Goal: Information Seeking & Learning: Learn about a topic

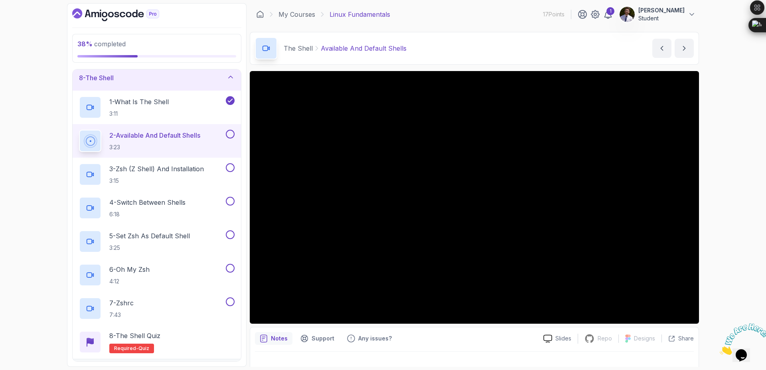
scroll to position [12, 0]
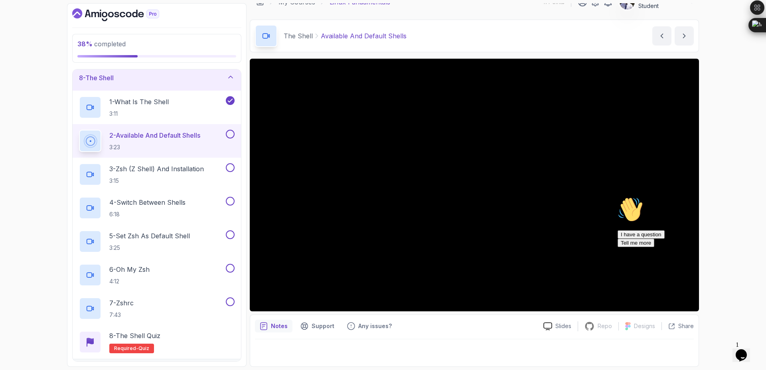
click at [617, 197] on icon "Chat attention grabber" at bounding box center [617, 197] width 0 height 0
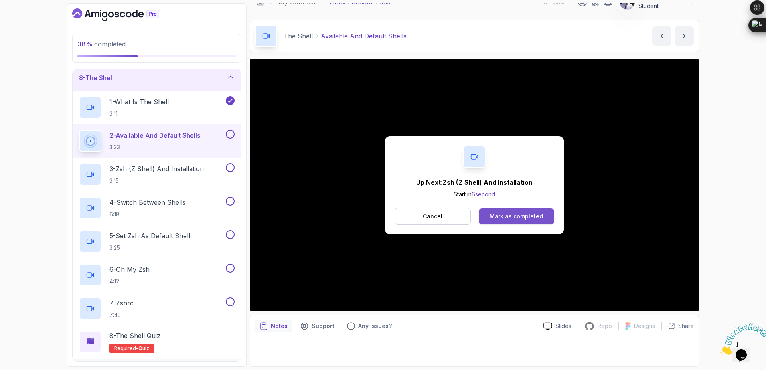
click at [529, 217] on div "Mark as completed" at bounding box center [515, 216] width 53 height 8
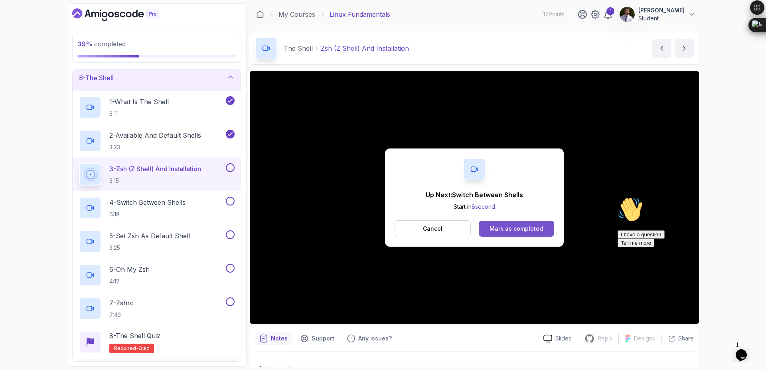
click at [512, 228] on div "Mark as completed" at bounding box center [515, 228] width 53 height 8
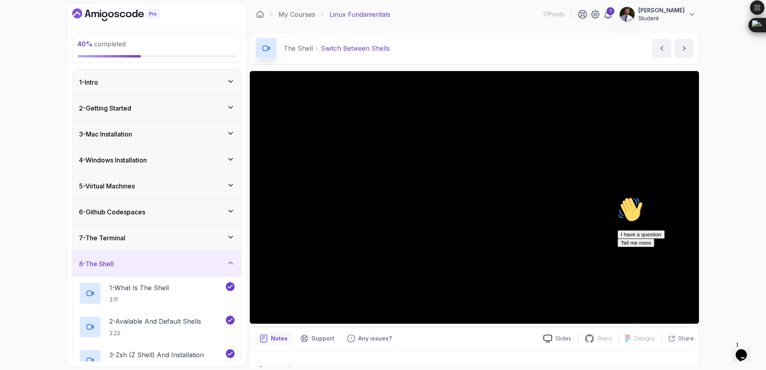
click at [691, 247] on div "I have a question Tell me more" at bounding box center [689, 238] width 144 height 17
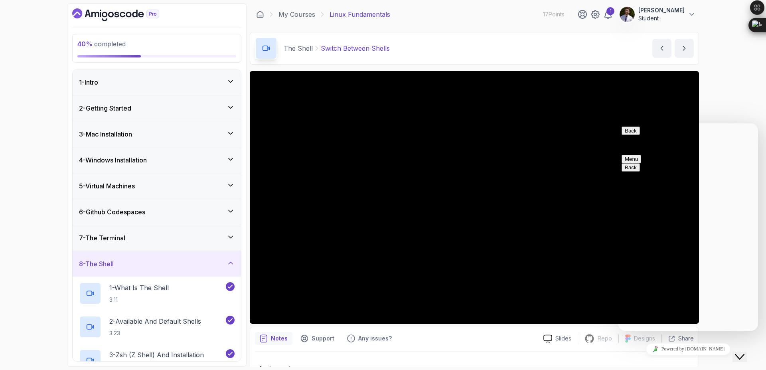
click at [629, 134] on button "Back" at bounding box center [630, 130] width 18 height 8
click at [740, 106] on div "40 % completed 1 - Intro 2 - Getting Started 3 - Mac Installation 4 - Windows I…" at bounding box center [383, 185] width 766 height 370
click at [744, 360] on button "Close Chat This icon closes the chat window." at bounding box center [739, 356] width 14 height 10
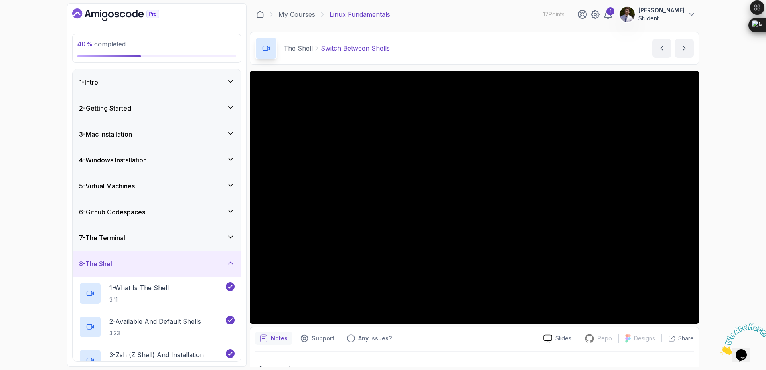
scroll to position [365, 0]
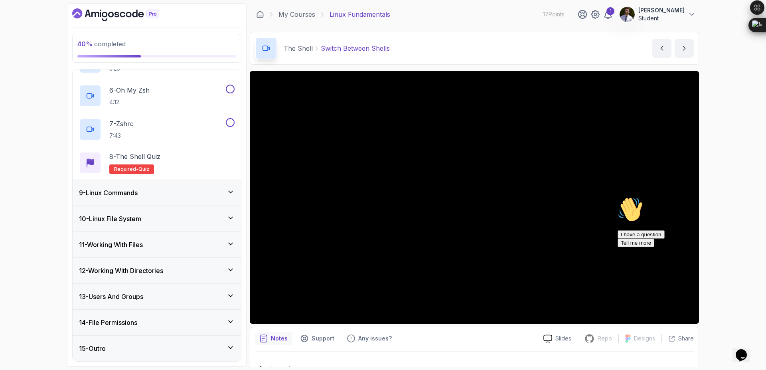
click at [732, 348] on button "Opens Chat This icon Opens the chat window." at bounding box center [741, 355] width 18 height 14
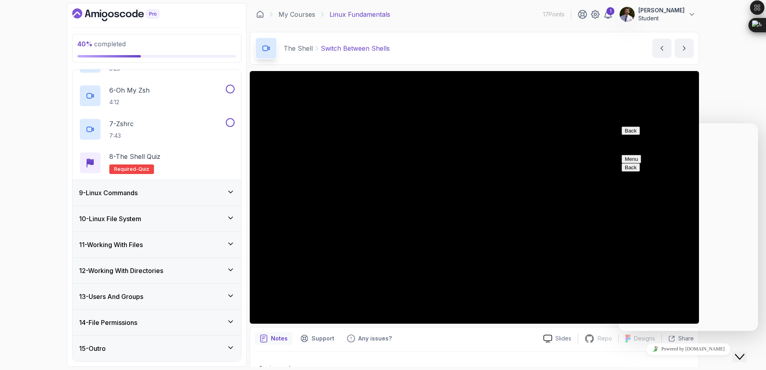
click at [631, 135] on button "Back" at bounding box center [630, 130] width 18 height 8
click at [742, 354] on icon "Chat widget" at bounding box center [739, 357] width 10 height 6
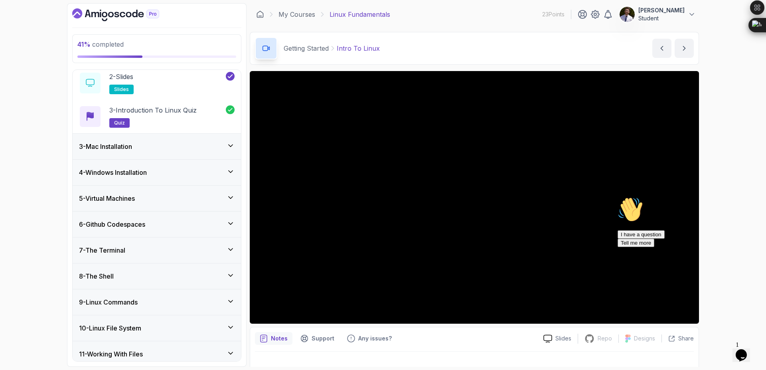
scroll to position [93, 0]
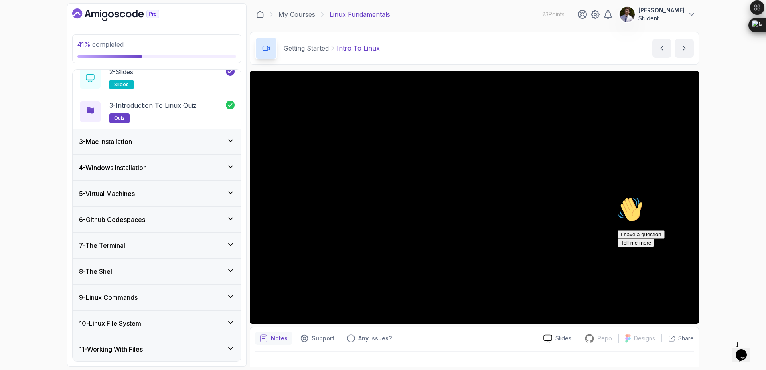
click at [225, 272] on div "8 - The Shell" at bounding box center [157, 271] width 156 height 10
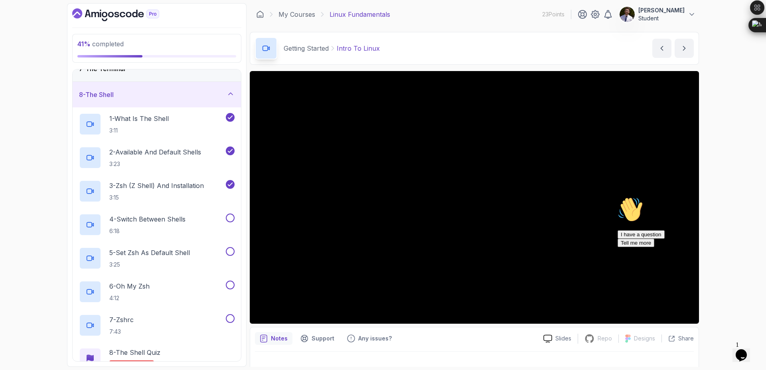
scroll to position [178, 0]
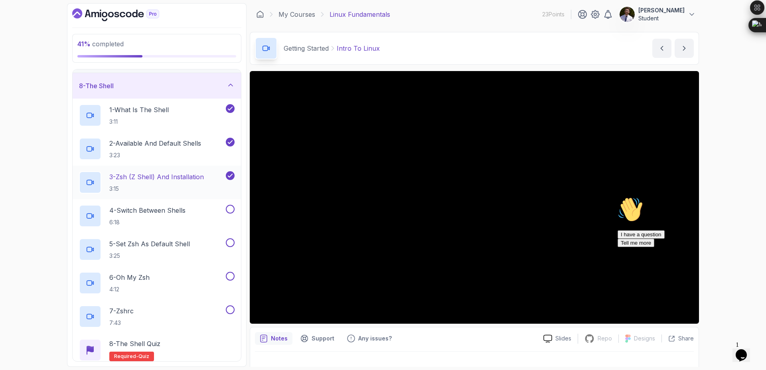
click at [191, 181] on p "3 - Zsh (Z Shell) And Installation" at bounding box center [156, 177] width 94 height 10
click at [617, 197] on icon "Chat attention grabber" at bounding box center [617, 197] width 0 height 0
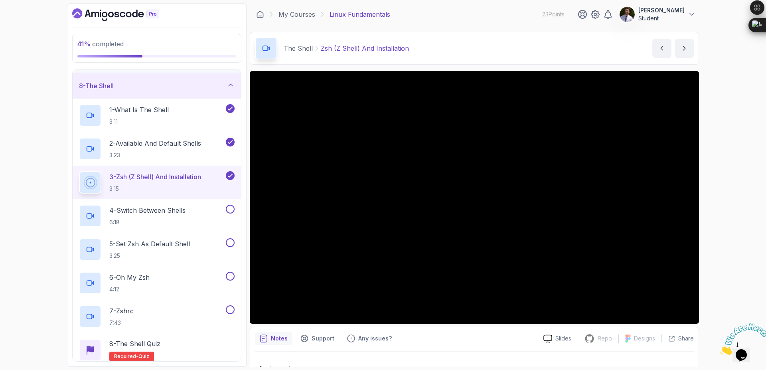
click at [719, 349] on icon "Close" at bounding box center [719, 352] width 0 height 7
click at [174, 206] on p "4 - Switch Between Shells" at bounding box center [147, 210] width 76 height 10
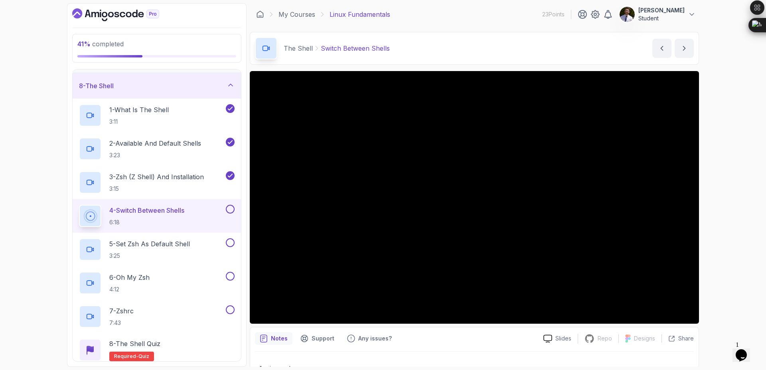
click at [230, 209] on button at bounding box center [230, 209] width 9 height 9
click at [171, 244] on p "5 - Set Zsh As Default Shell" at bounding box center [149, 244] width 81 height 10
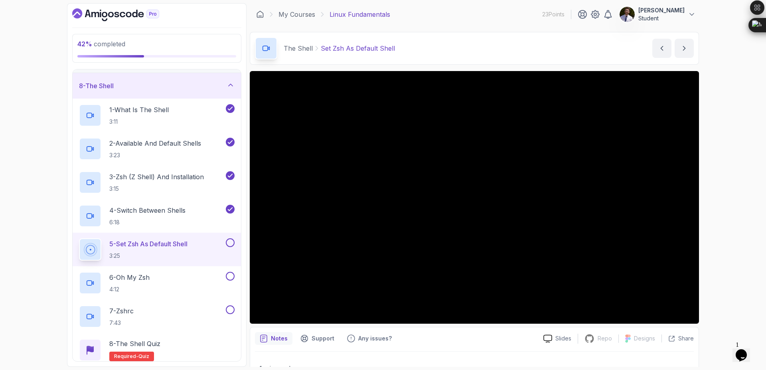
click at [229, 246] on button at bounding box center [230, 242] width 9 height 9
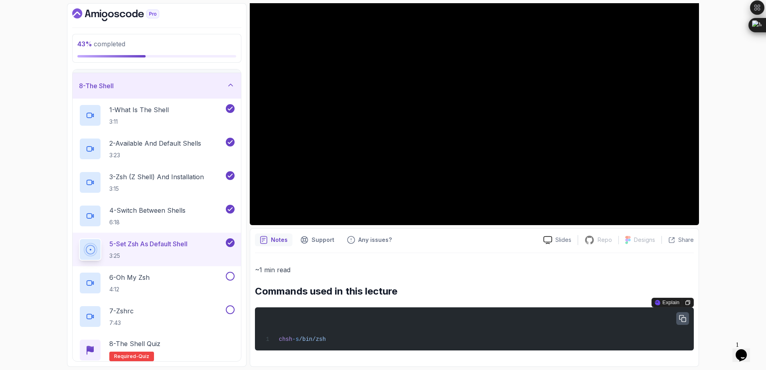
click at [681, 319] on icon "button" at bounding box center [682, 318] width 7 height 7
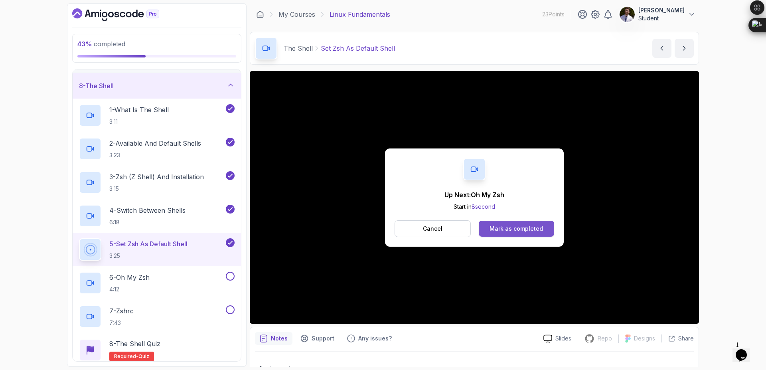
click at [519, 232] on div "Mark as completed" at bounding box center [515, 228] width 53 height 8
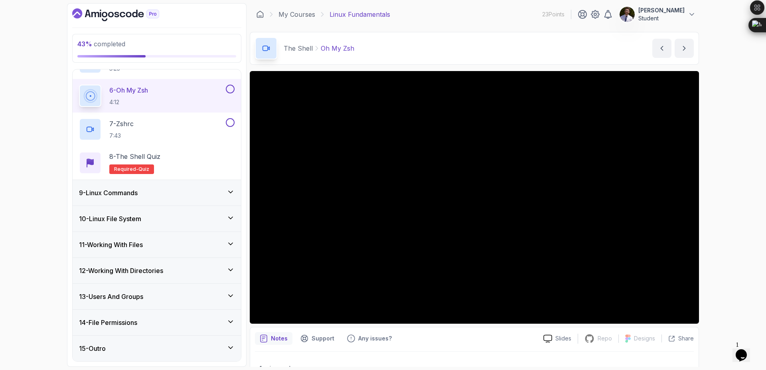
click at [746, 350] on icon "Chat widget" at bounding box center [740, 355] width 11 height 12
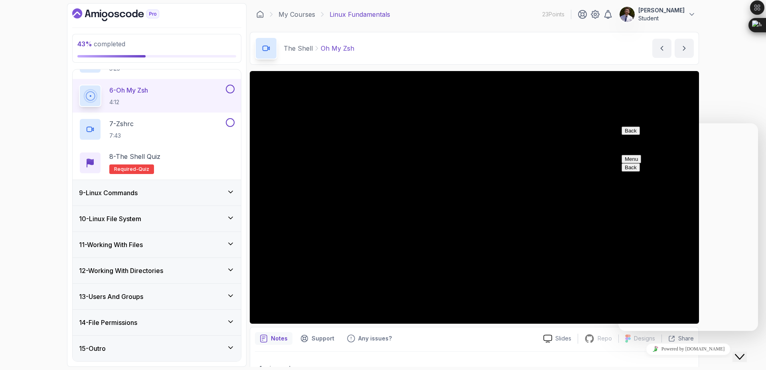
click at [744, 352] on icon "Close Chat This icon closes the chat window." at bounding box center [739, 357] width 10 height 10
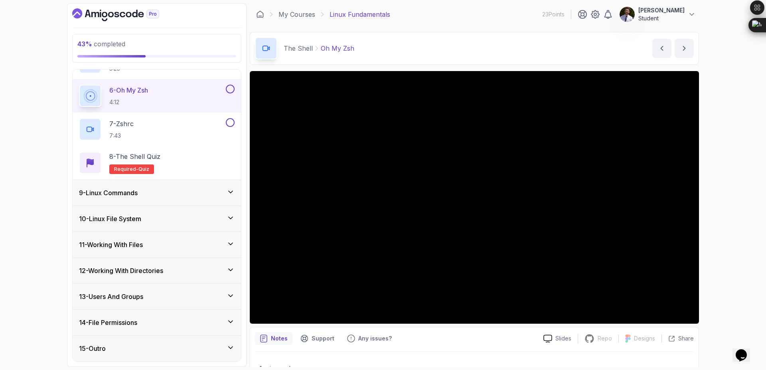
click at [732, 348] on button "Opens Chat This icon Opens the chat window." at bounding box center [741, 355] width 18 height 14
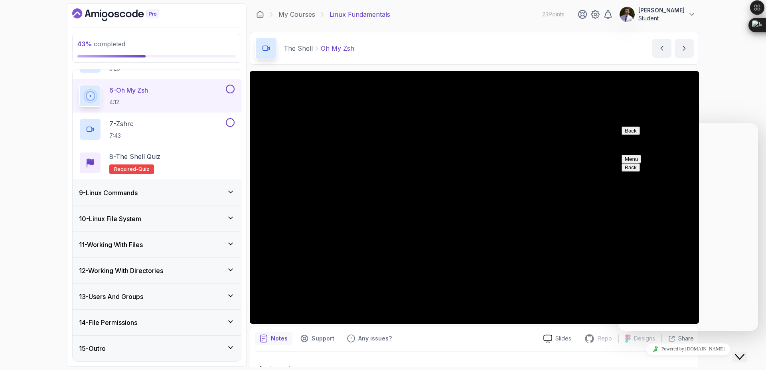
click at [631, 134] on button "Back" at bounding box center [630, 130] width 18 height 8
click at [740, 352] on icon "Close Chat This icon closes the chat window." at bounding box center [739, 357] width 10 height 10
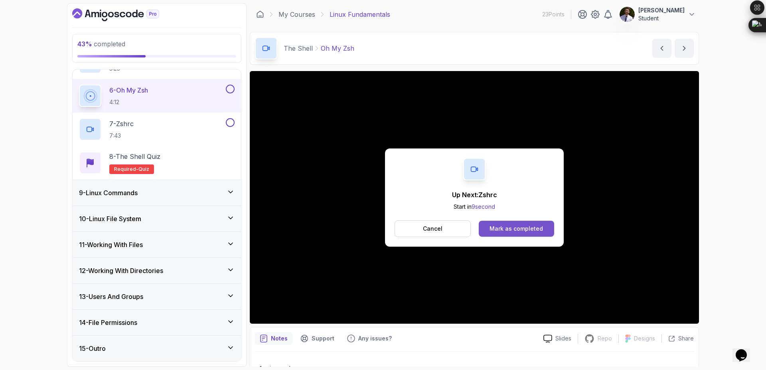
click at [500, 232] on div "Mark as completed" at bounding box center [515, 228] width 53 height 8
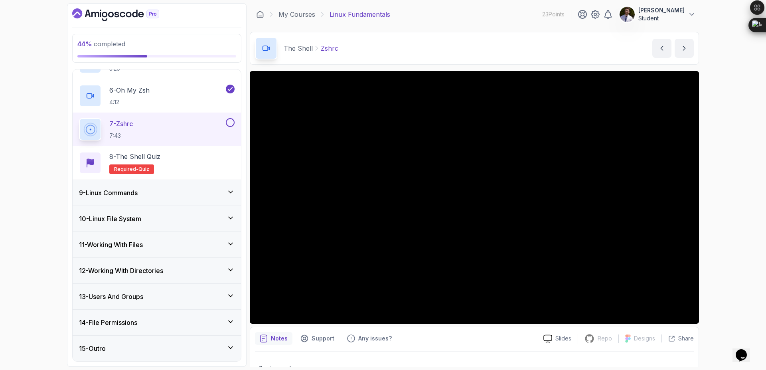
click at [231, 120] on button at bounding box center [230, 122] width 9 height 9
click at [187, 167] on div "8 - The Shell Quiz Required- quiz" at bounding box center [157, 163] width 156 height 22
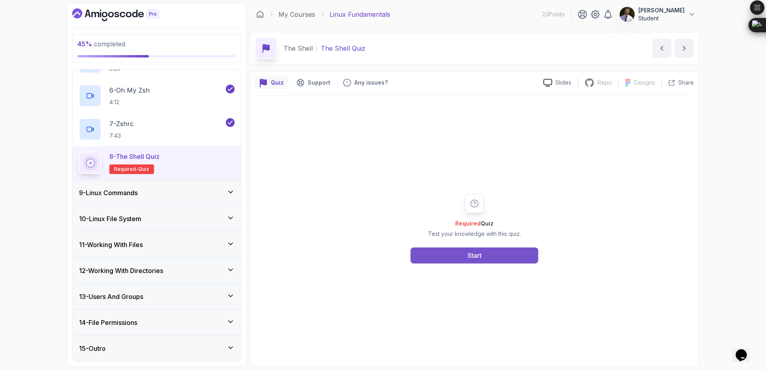
click at [498, 254] on button "Start" at bounding box center [474, 255] width 128 height 16
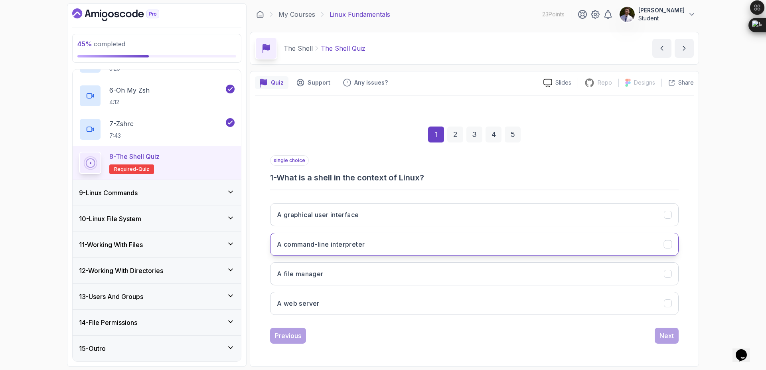
click at [495, 245] on button "A command-line interpreter" at bounding box center [474, 243] width 408 height 23
click at [667, 272] on icon "A file manager" at bounding box center [668, 274] width 8 height 8
click at [670, 243] on icon "A command-line interpreter" at bounding box center [668, 244] width 8 height 8
click at [669, 333] on div "Next" at bounding box center [666, 336] width 14 height 10
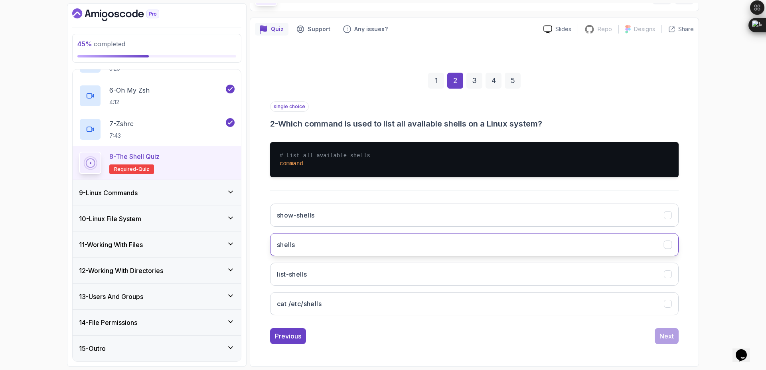
scroll to position [52, 0]
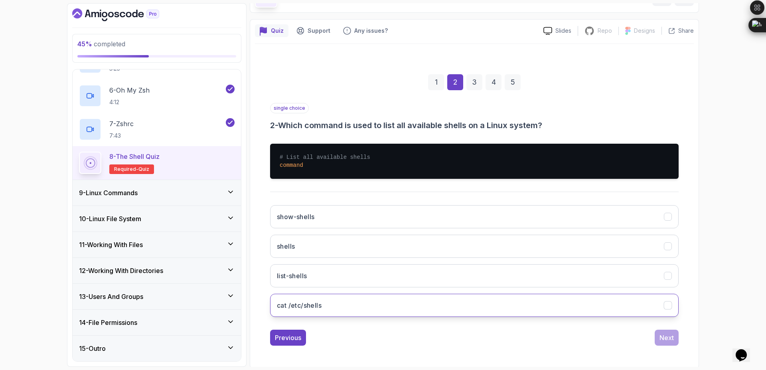
click at [474, 309] on button "cat /etc/shells" at bounding box center [474, 304] width 408 height 23
click at [659, 334] on div "Next" at bounding box center [666, 338] width 14 height 10
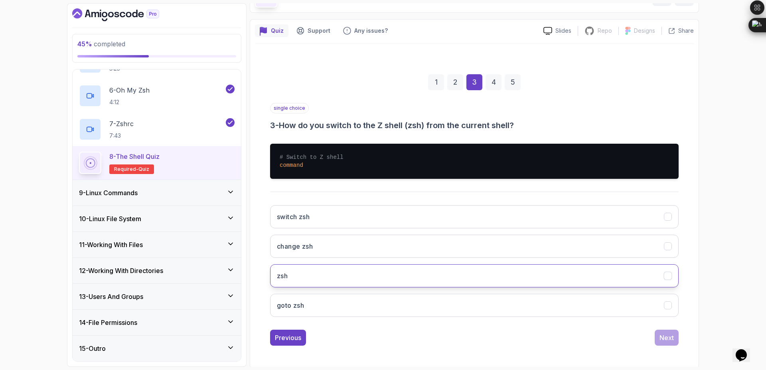
click at [594, 276] on button "zsh" at bounding box center [474, 275] width 408 height 23
click at [671, 334] on div "Next" at bounding box center [666, 338] width 14 height 10
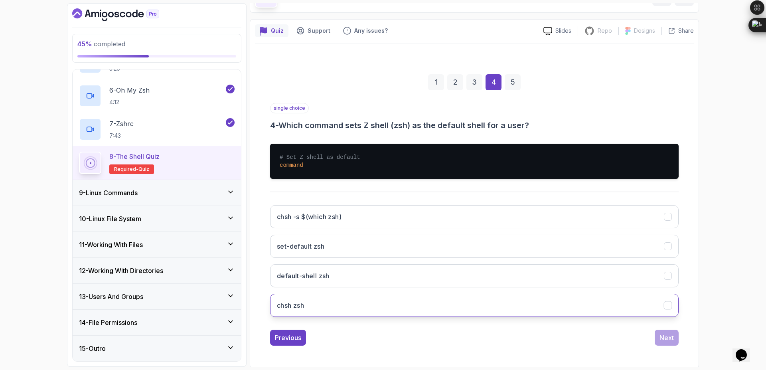
click at [607, 312] on button "chsh zsh" at bounding box center [474, 304] width 408 height 23
click at [669, 341] on div "Next" at bounding box center [666, 338] width 14 height 10
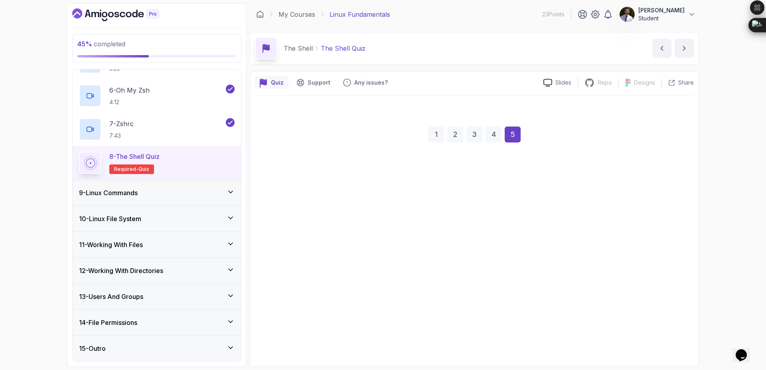
scroll to position [0, 0]
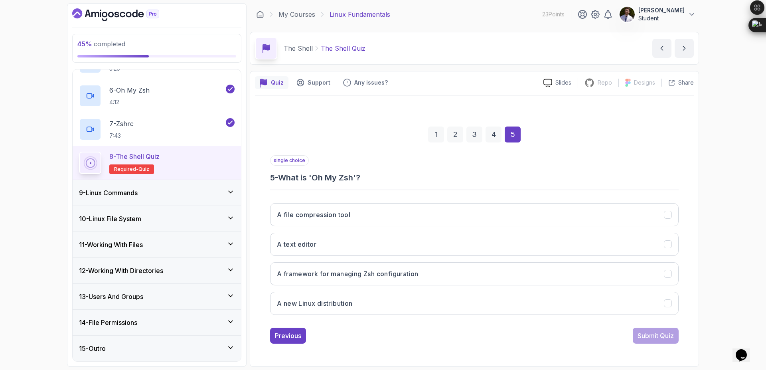
click at [659, 286] on div "A file compression tool A text editor A framework for managing Zsh configuratio…" at bounding box center [474, 259] width 408 height 124
click at [667, 280] on button "A framework for managing Zsh configuration" at bounding box center [474, 273] width 408 height 23
click at [664, 336] on div "Submit Quiz" at bounding box center [655, 336] width 36 height 10
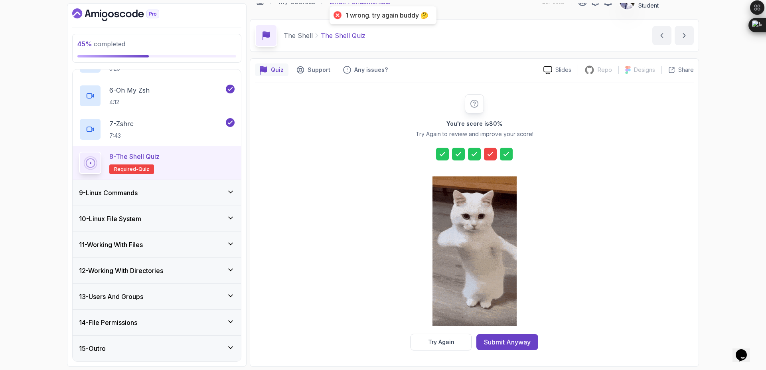
scroll to position [12, 0]
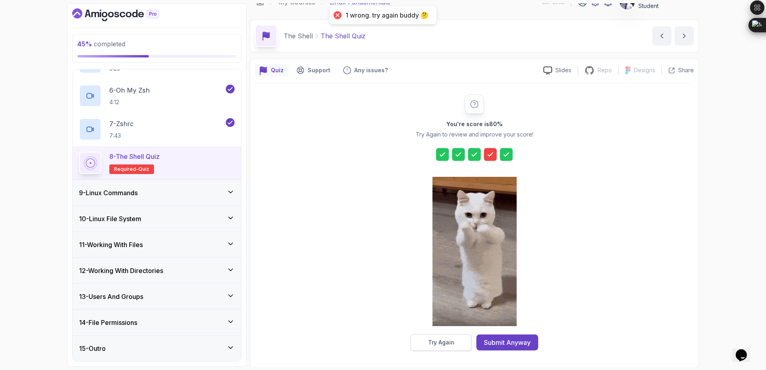
click at [457, 341] on button "Try Again" at bounding box center [440, 342] width 61 height 17
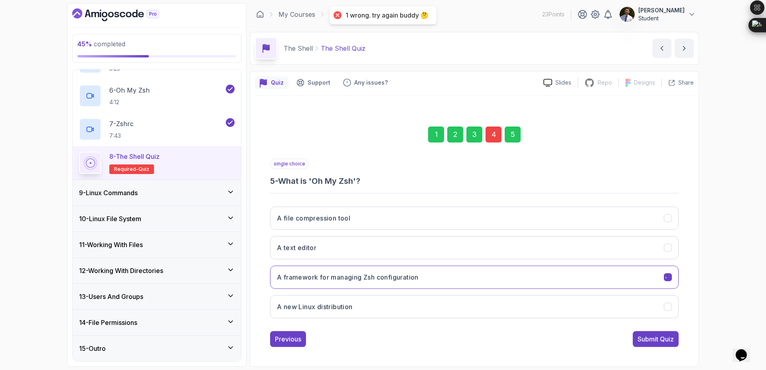
scroll to position [0, 0]
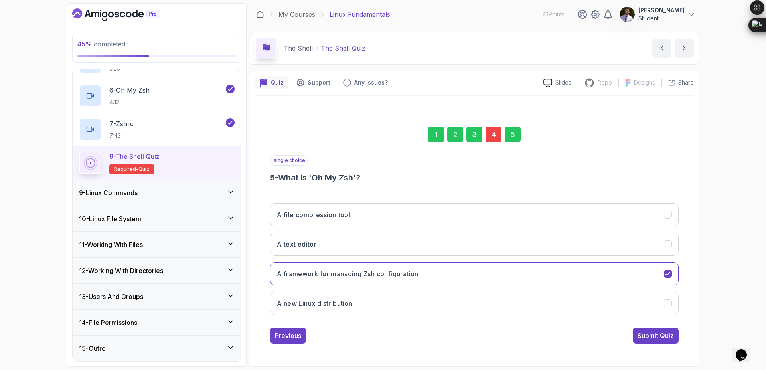
click at [497, 138] on div "4" at bounding box center [493, 134] width 16 height 16
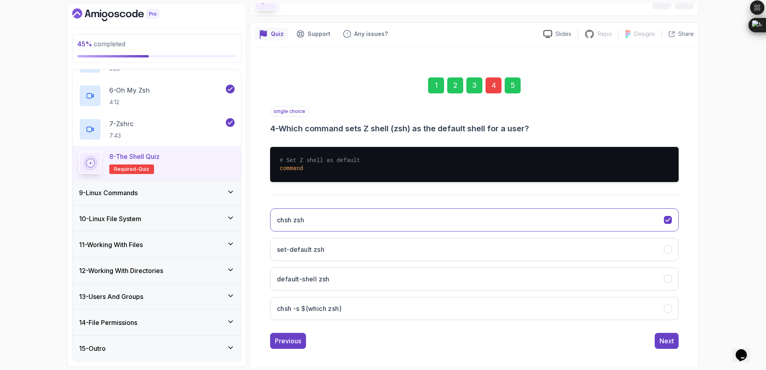
scroll to position [53, 0]
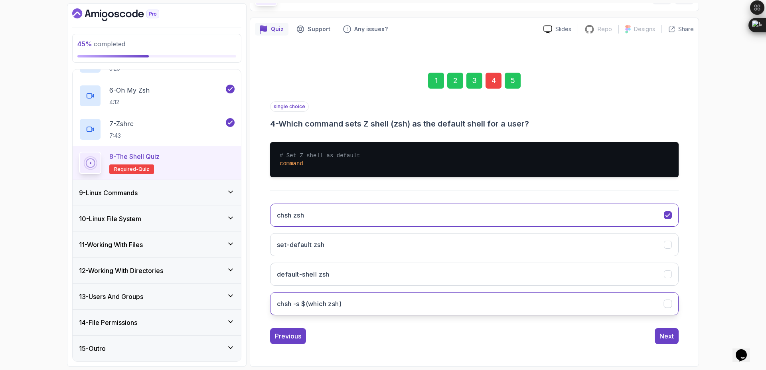
click at [667, 305] on icon "chsh -s $(which zsh)" at bounding box center [668, 304] width 8 height 8
click at [668, 337] on div "Next" at bounding box center [666, 336] width 14 height 10
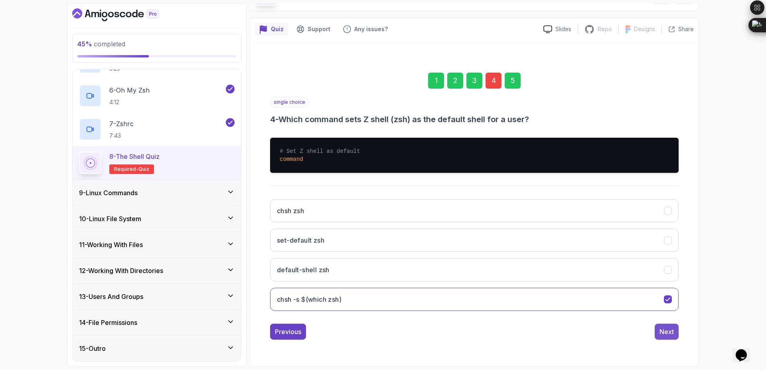
scroll to position [0, 0]
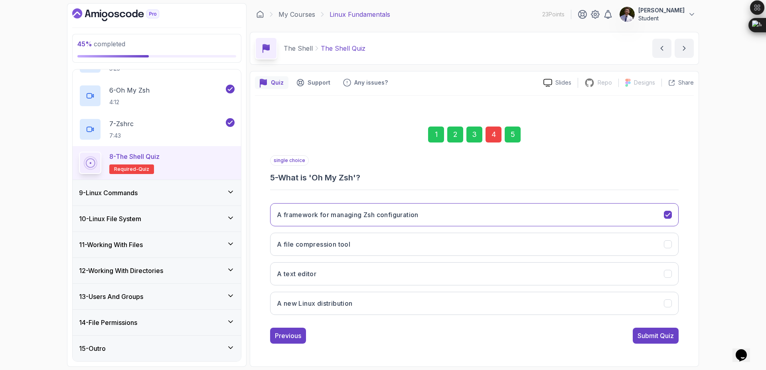
click at [668, 337] on div "Submit Quiz" at bounding box center [655, 336] width 36 height 10
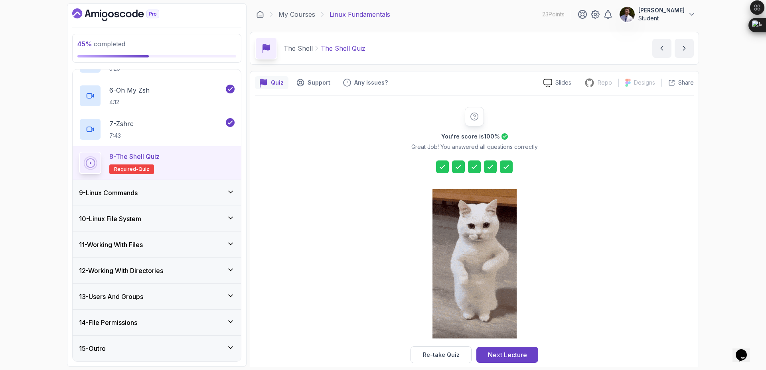
scroll to position [13, 0]
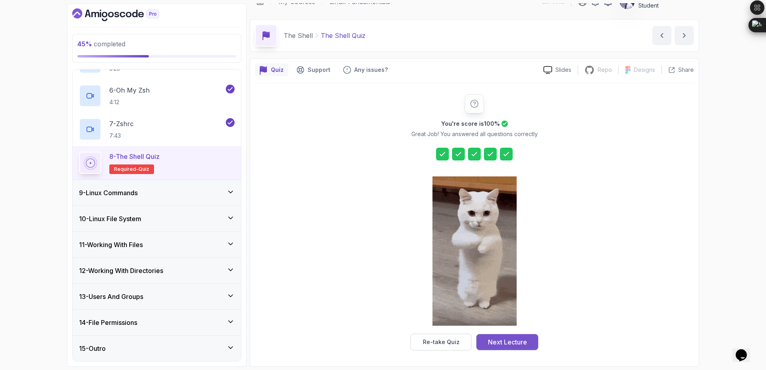
click at [510, 346] on div "Next Lecture" at bounding box center [507, 342] width 39 height 10
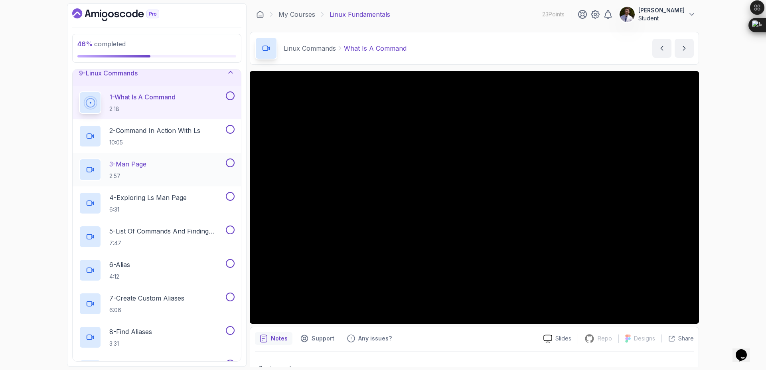
scroll to position [218, 0]
click at [226, 95] on button at bounding box center [230, 94] width 9 height 9
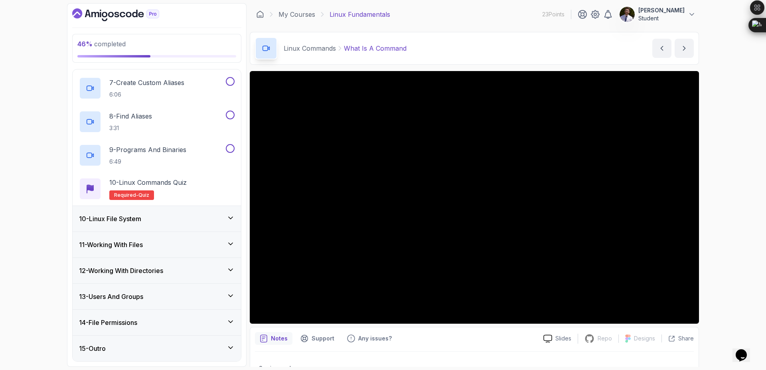
scroll to position [431, 0]
click at [203, 221] on div "10 - Linux File System" at bounding box center [157, 219] width 156 height 10
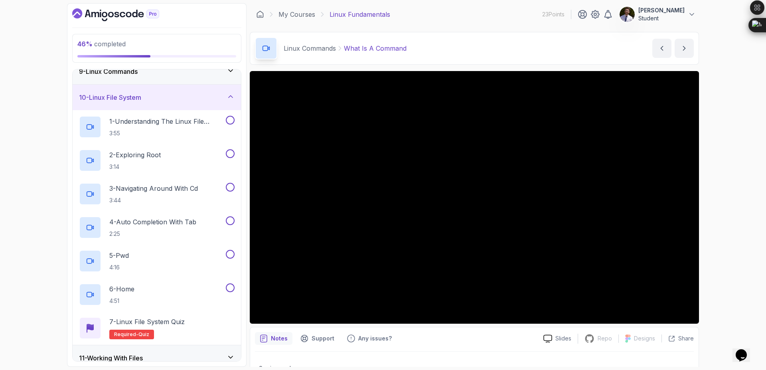
scroll to position [217, 0]
click at [231, 103] on div "10 - Linux File System" at bounding box center [157, 99] width 156 height 10
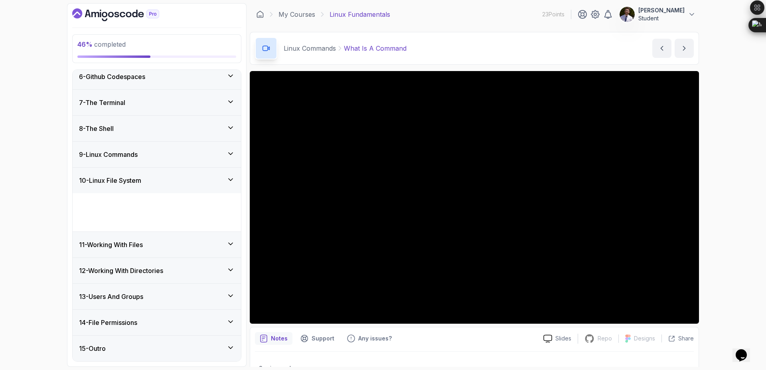
scroll to position [97, 0]
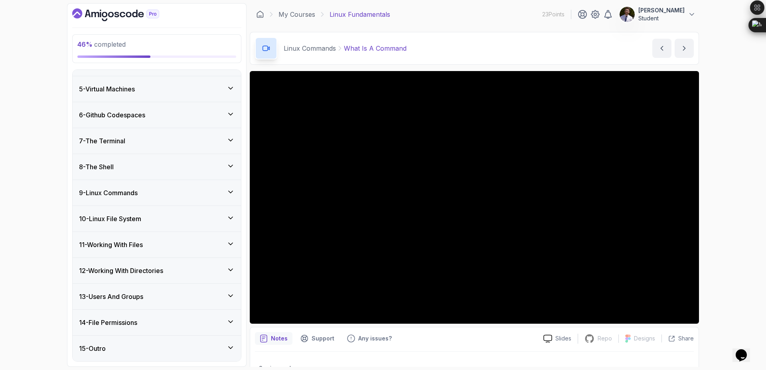
click at [205, 248] on div "11 - Working With Files" at bounding box center [157, 245] width 156 height 10
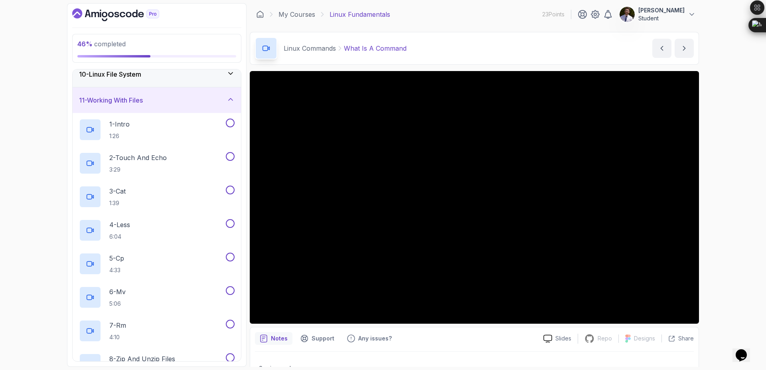
scroll to position [240, 0]
click at [204, 101] on div "11 - Working With Files" at bounding box center [157, 101] width 156 height 10
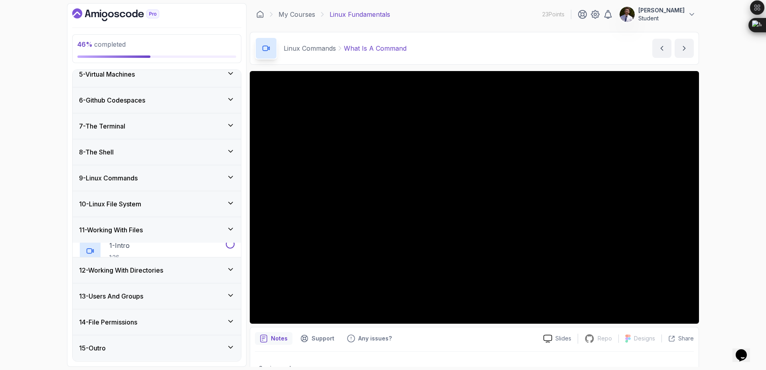
scroll to position [97, 0]
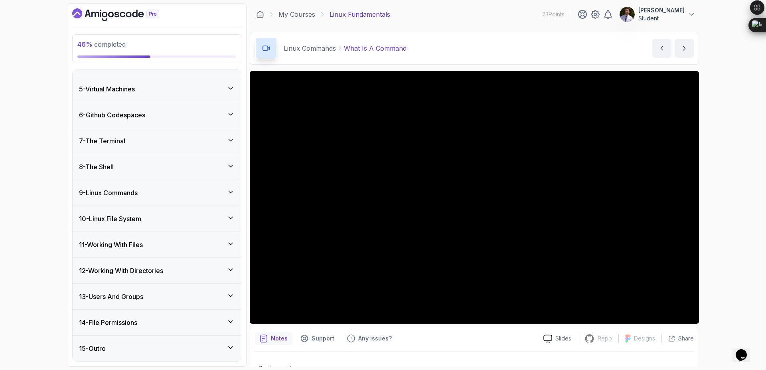
click at [164, 323] on div "14 - File Permissions" at bounding box center [157, 322] width 156 height 10
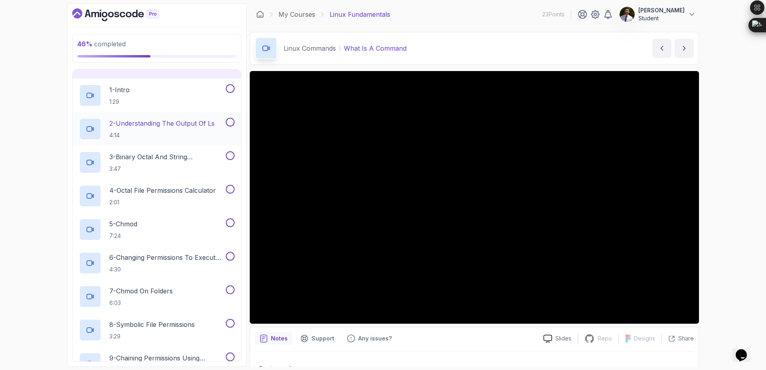
scroll to position [532, 0]
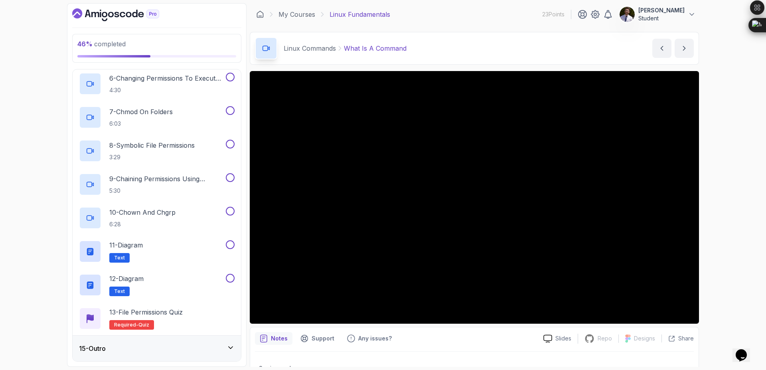
click at [186, 345] on div "15 - Outro" at bounding box center [157, 348] width 156 height 10
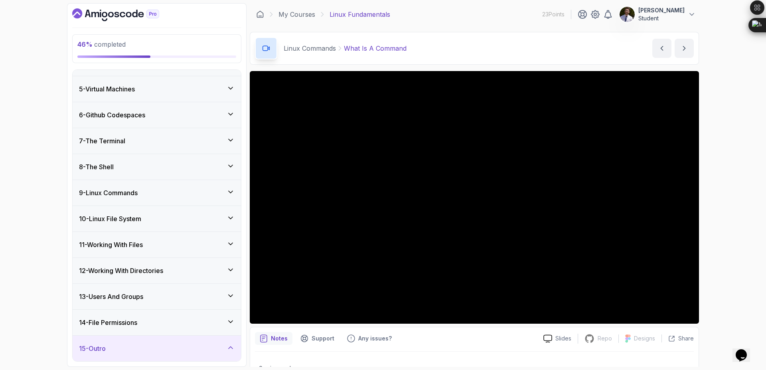
scroll to position [265, 0]
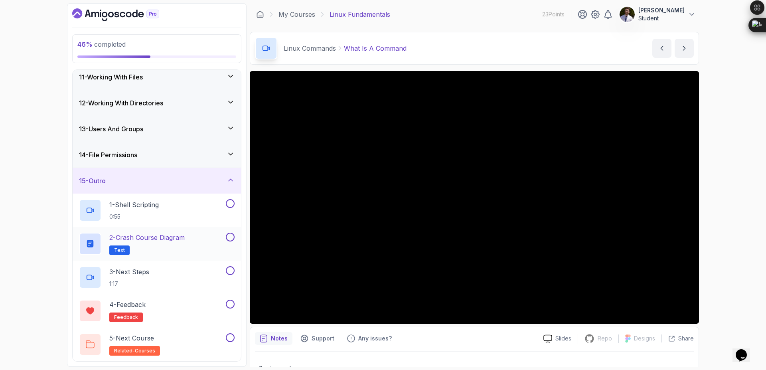
click at [155, 240] on p "2 - Crash Course Diagram" at bounding box center [146, 237] width 75 height 10
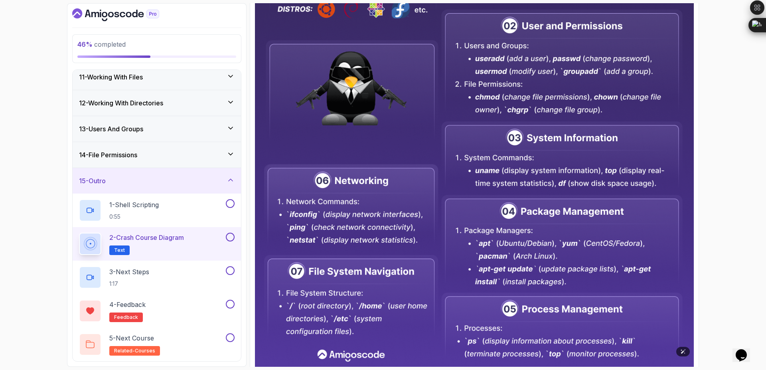
scroll to position [337, 0]
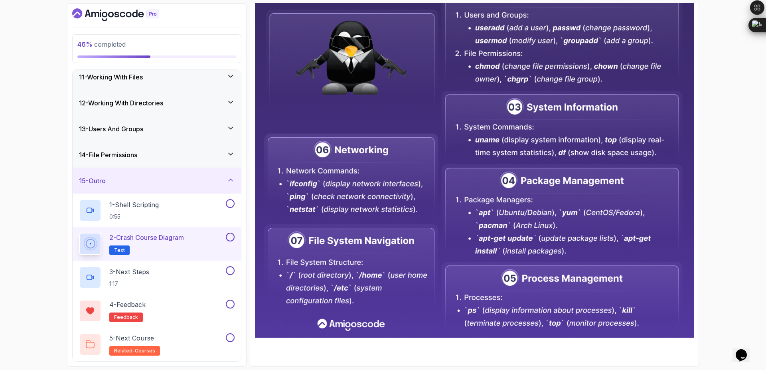
click at [228, 239] on button at bounding box center [230, 236] width 9 height 9
click at [232, 307] on button at bounding box center [230, 303] width 9 height 9
click at [173, 336] on div "5 - Next Course related-courses" at bounding box center [151, 344] width 145 height 22
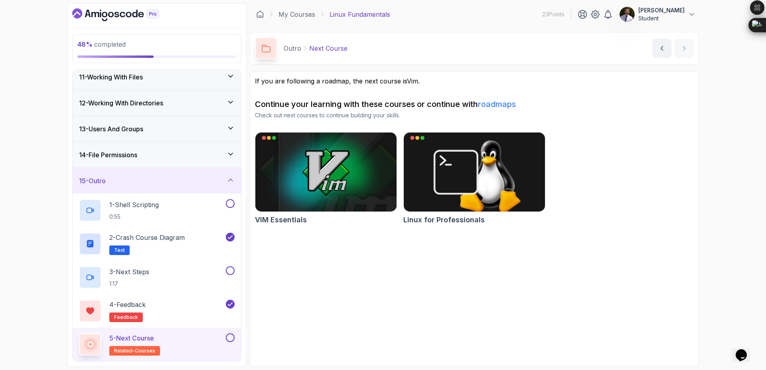
click at [226, 184] on div "15 - Outro" at bounding box center [157, 181] width 156 height 10
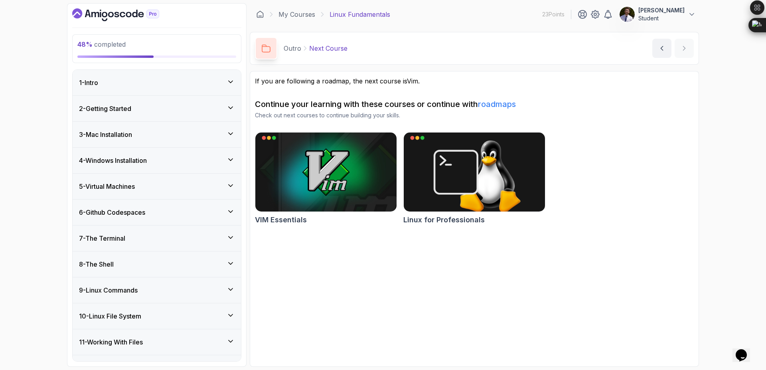
click at [195, 291] on div "9 - Linux Commands" at bounding box center [157, 290] width 156 height 10
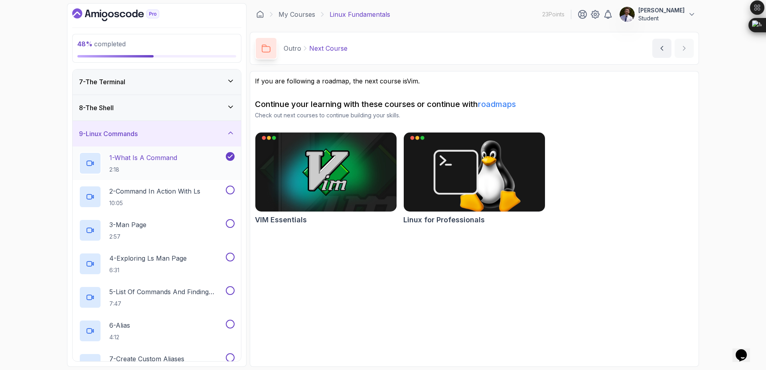
scroll to position [155, 0]
click at [181, 198] on h2 "2 - Command In Action With ls 10:05" at bounding box center [154, 197] width 91 height 21
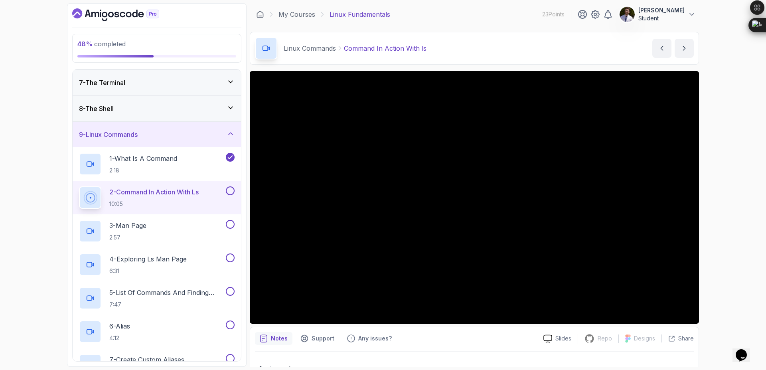
click at [79, 186] on button "2 - Command In Action With ls 10:05" at bounding box center [157, 197] width 156 height 22
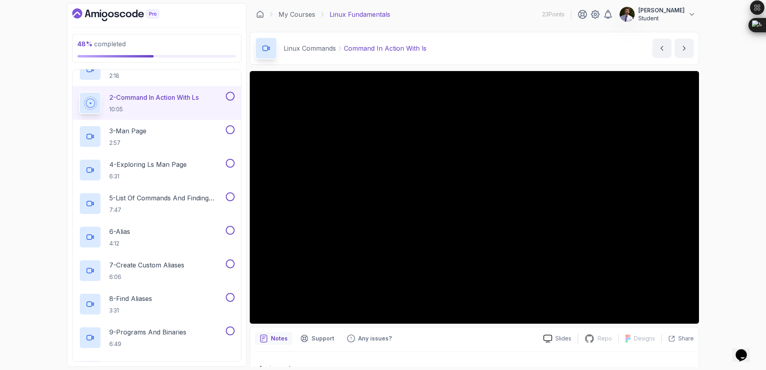
scroll to position [432, 0]
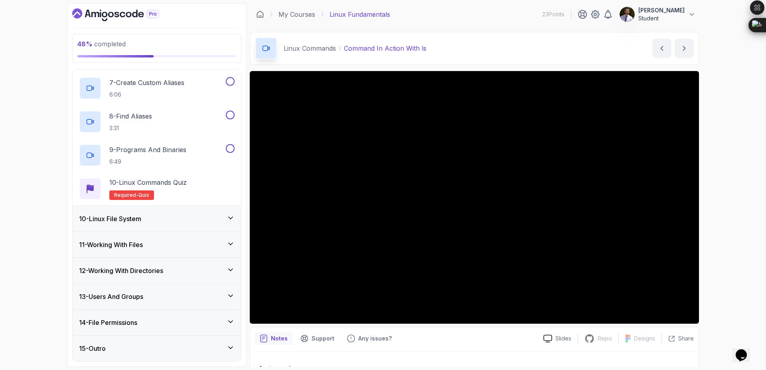
click at [744, 75] on div "48 % completed 1 - Intro 2 - Getting Started 3 - Mac Installation 4 - Windows I…" at bounding box center [383, 185] width 766 height 370
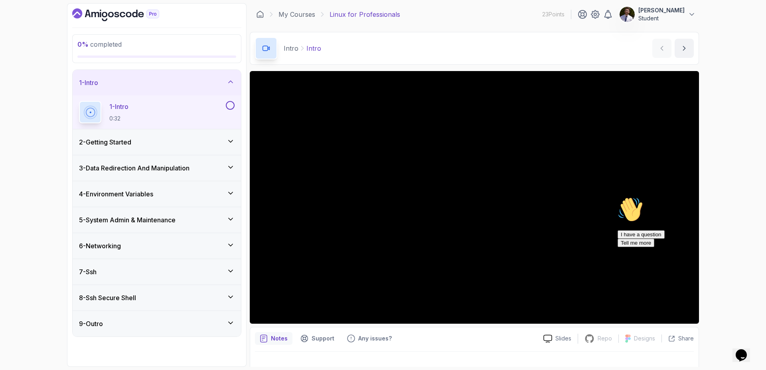
click at [83, 17] on icon "Dashboard" at bounding box center [115, 14] width 87 height 13
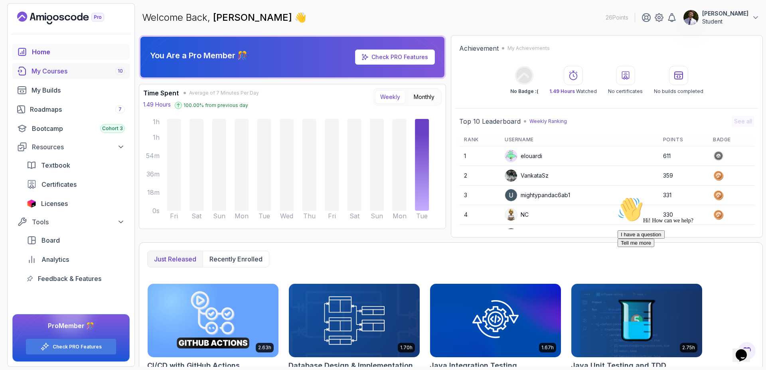
click at [67, 75] on div "My Courses 10" at bounding box center [77, 71] width 93 height 10
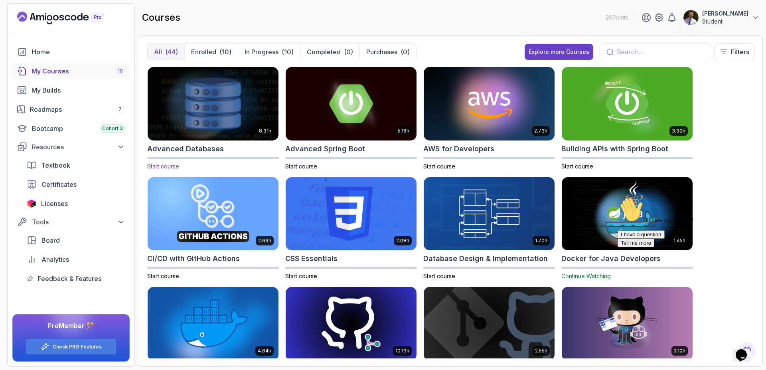
click at [206, 109] on img at bounding box center [212, 103] width 137 height 77
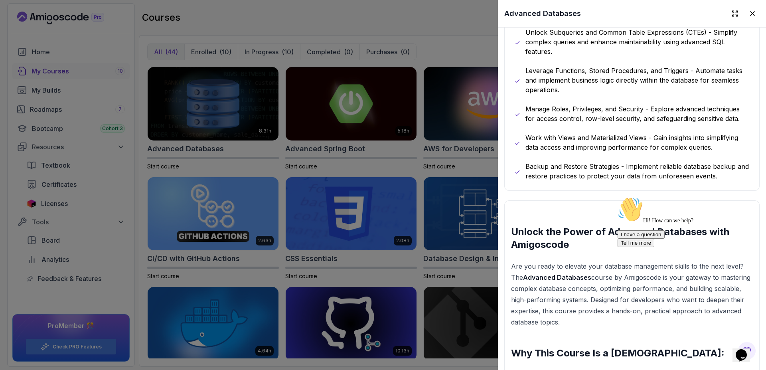
scroll to position [563, 0]
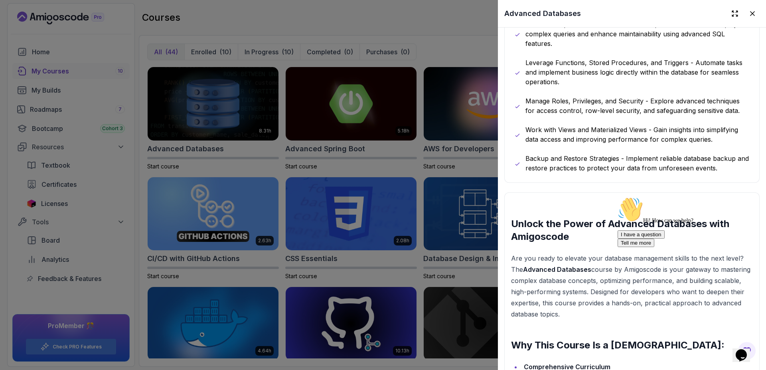
click at [451, 46] on div at bounding box center [383, 185] width 766 height 370
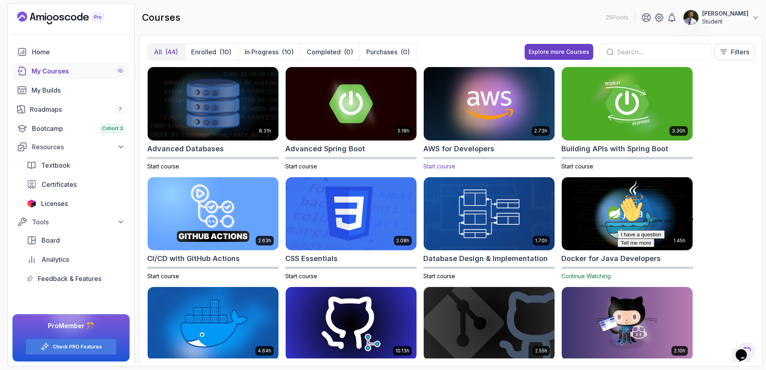
click at [474, 96] on img at bounding box center [488, 103] width 137 height 77
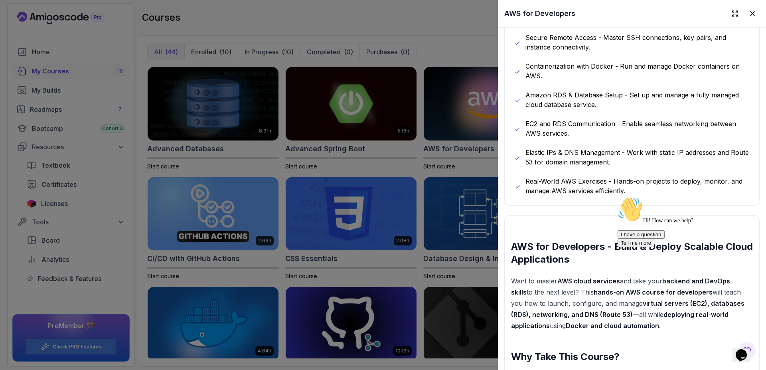
scroll to position [532, 0]
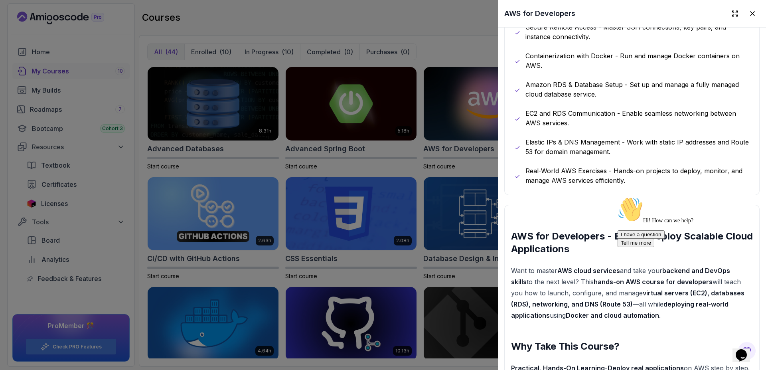
click at [470, 54] on div at bounding box center [383, 185] width 766 height 370
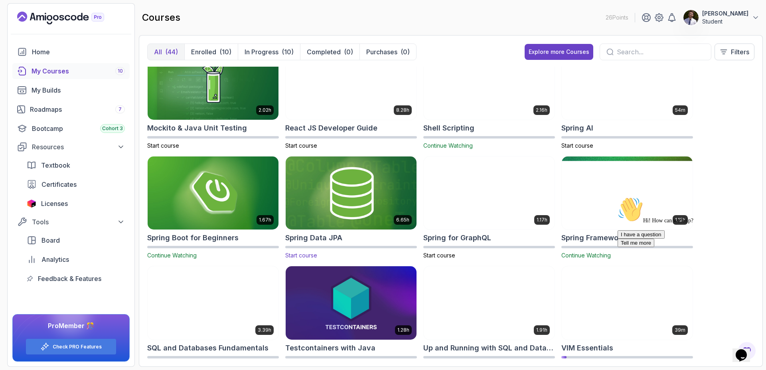
scroll to position [921, 0]
